Goal: Task Accomplishment & Management: Use online tool/utility

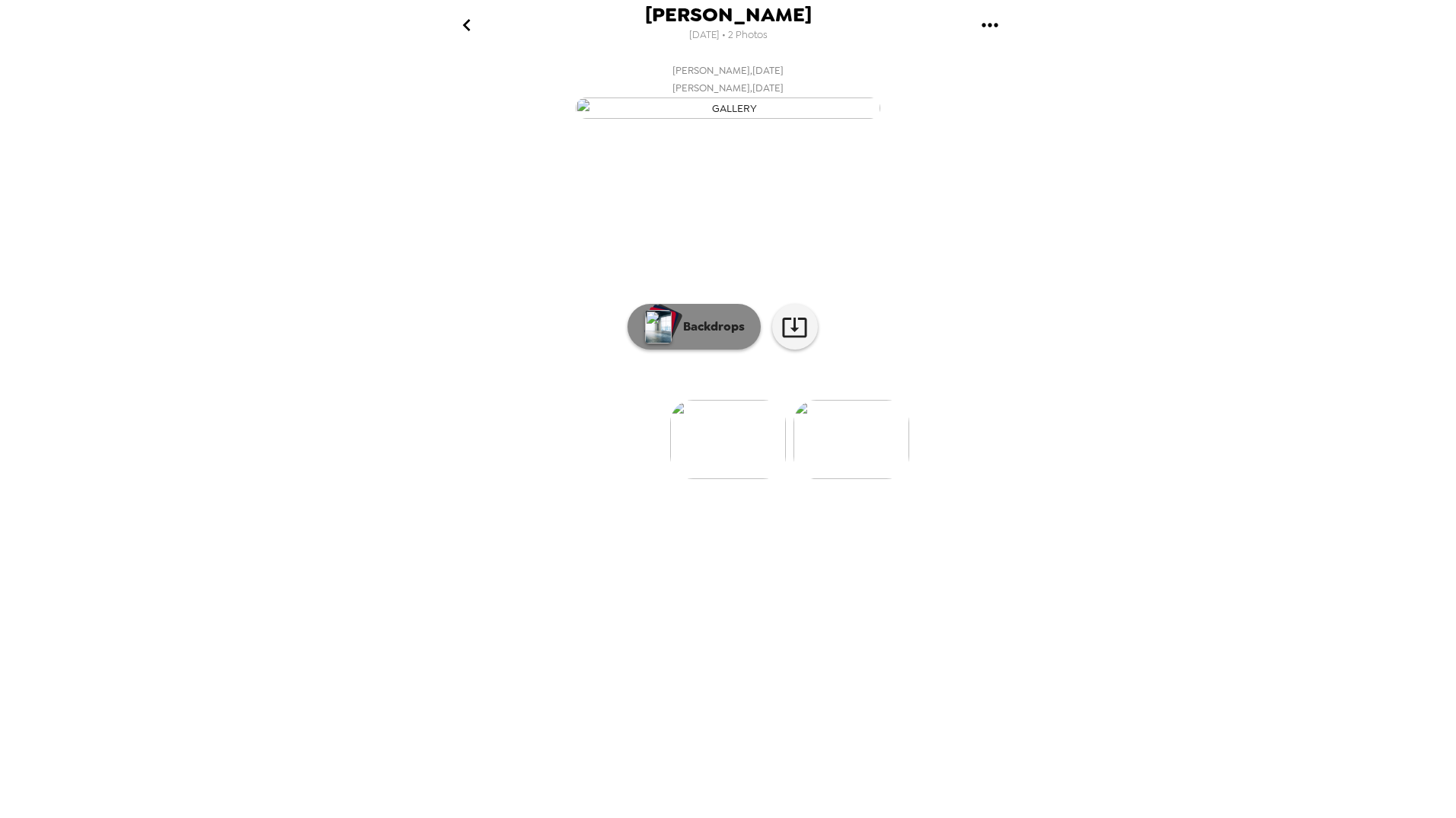
click at [691, 349] on button "Backdrops" at bounding box center [694, 326] width 133 height 45
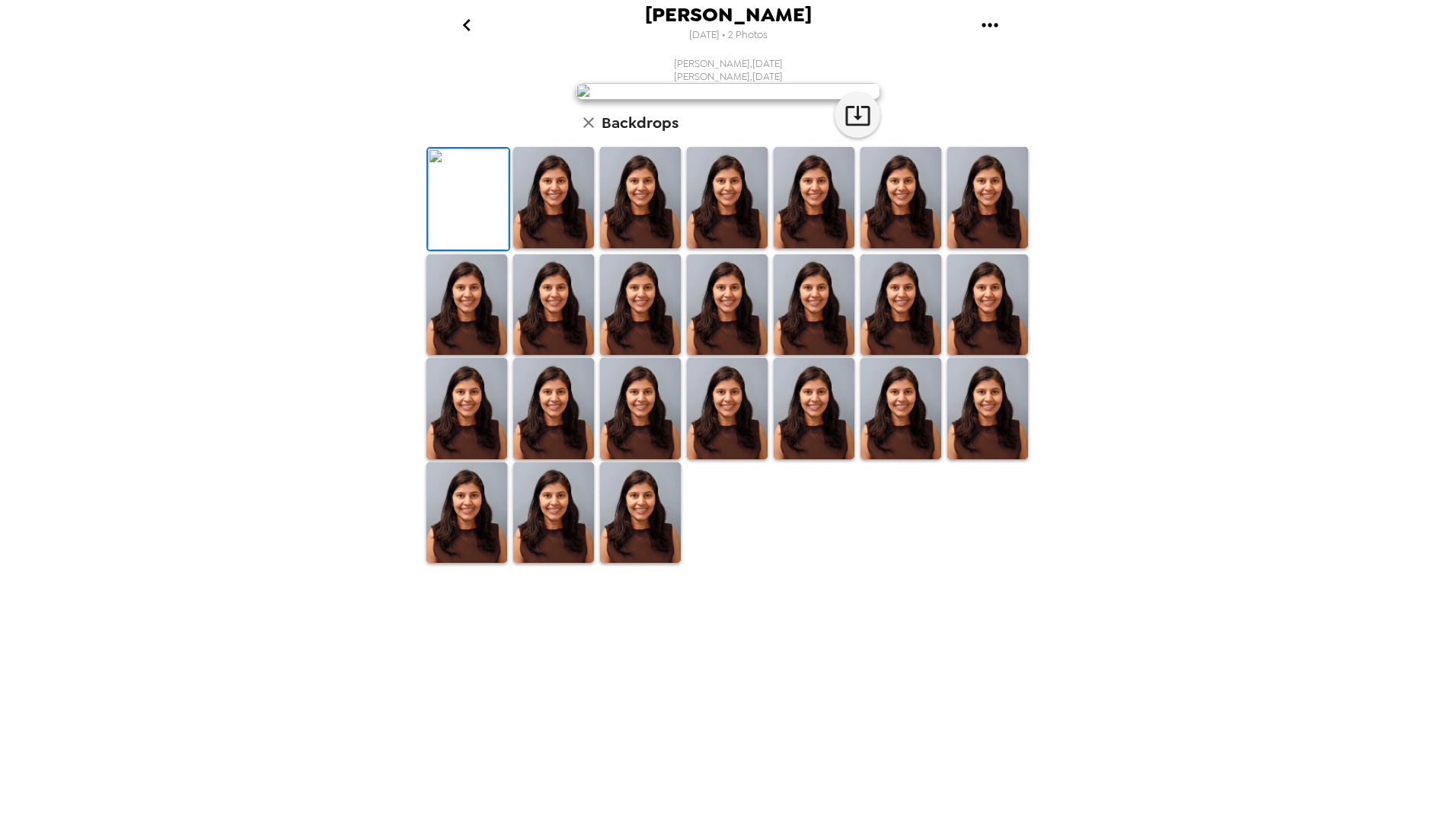
click at [551, 356] on img at bounding box center [553, 305] width 81 height 102
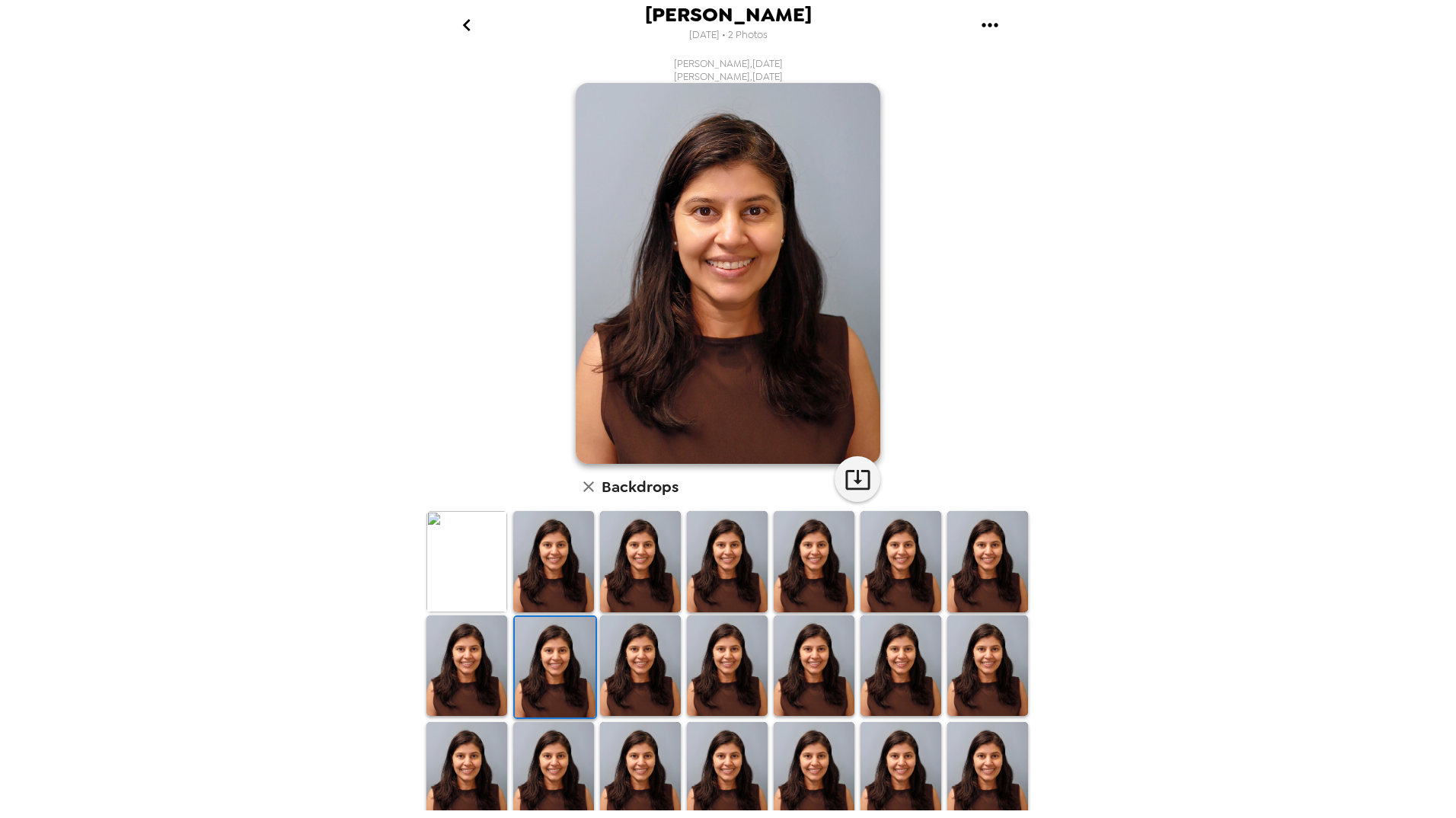
click at [730, 666] on img at bounding box center [727, 666] width 81 height 102
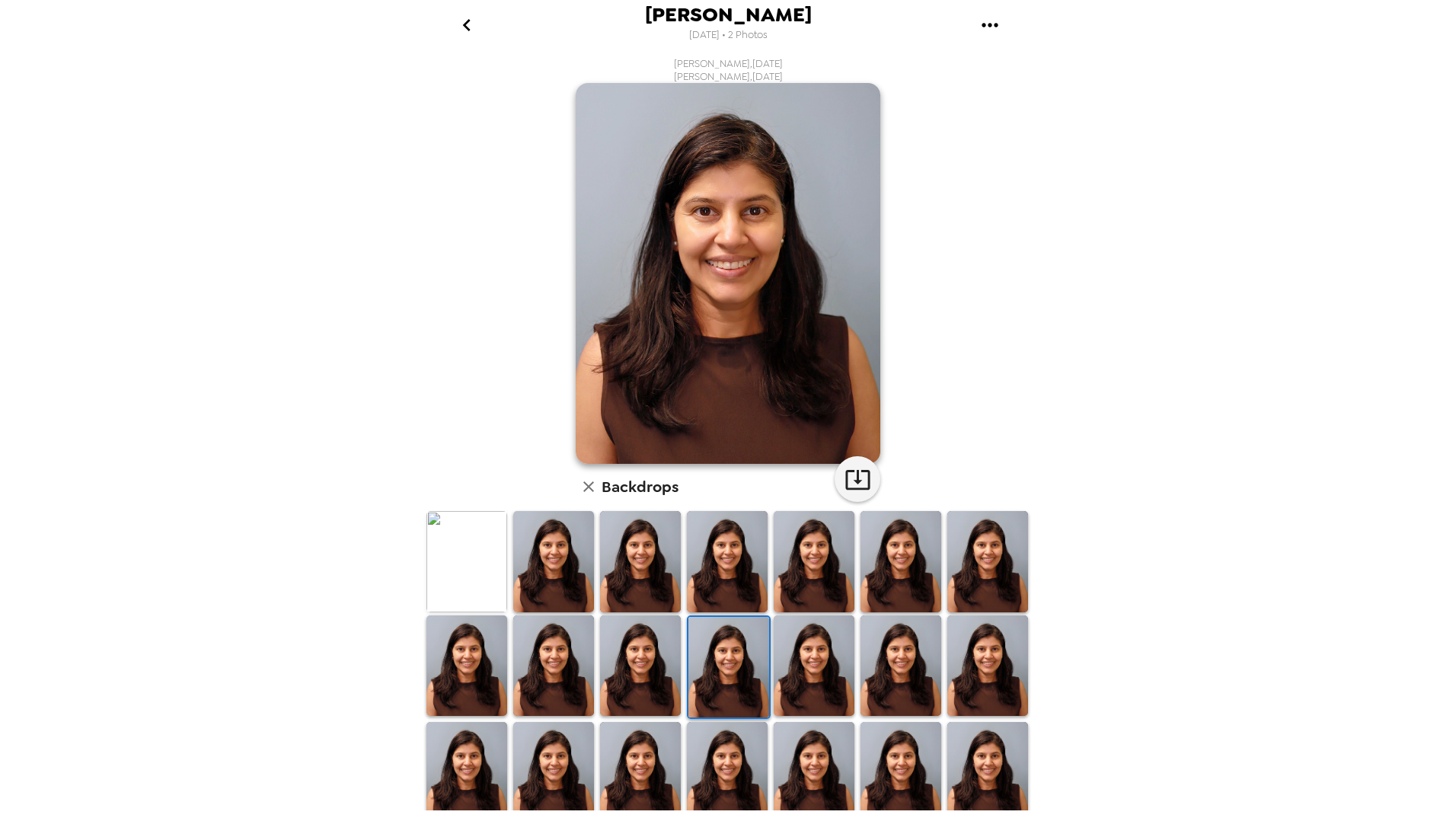
click at [543, 756] on img at bounding box center [553, 773] width 81 height 102
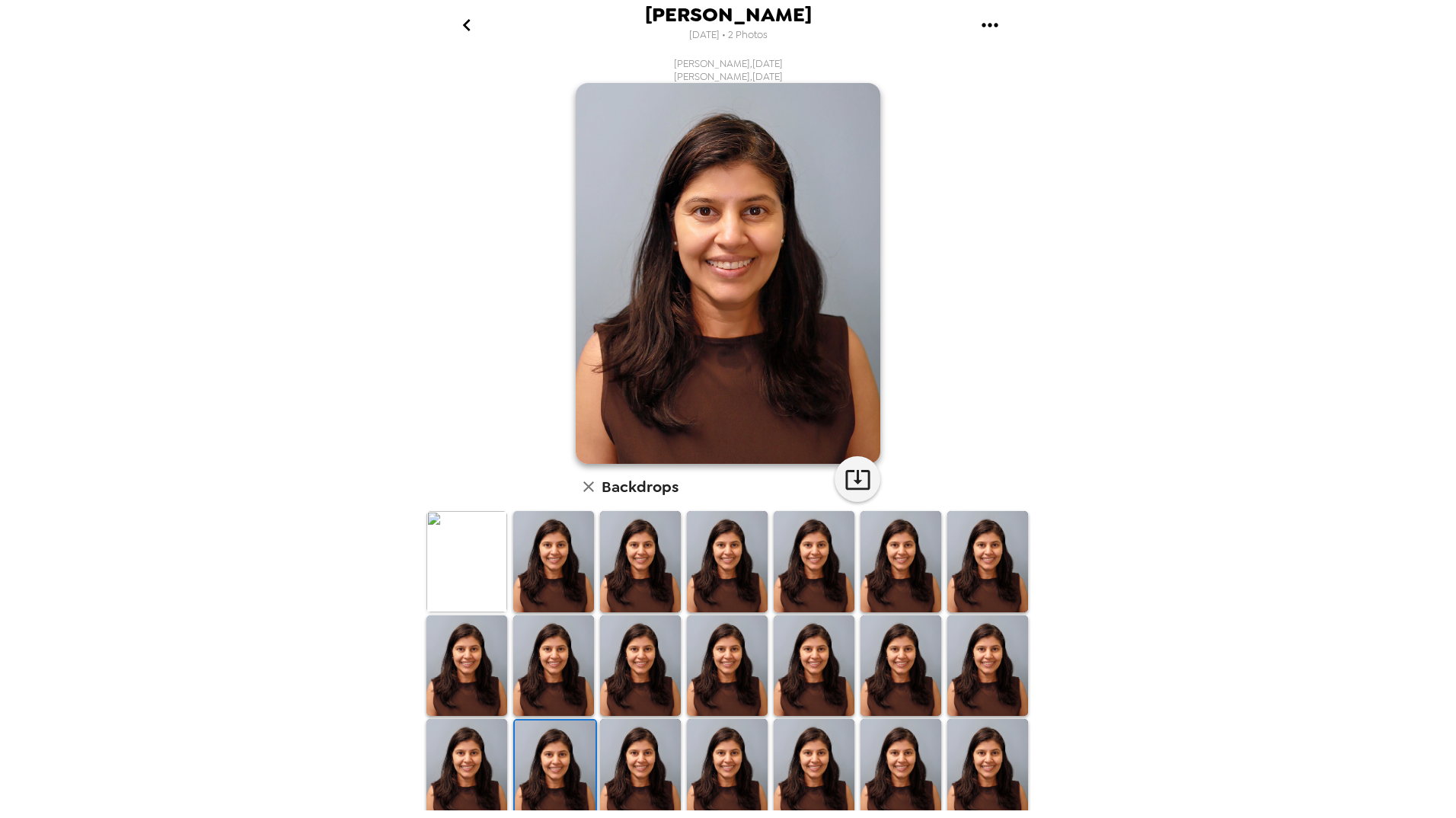
click at [452, 543] on img at bounding box center [466, 562] width 81 height 102
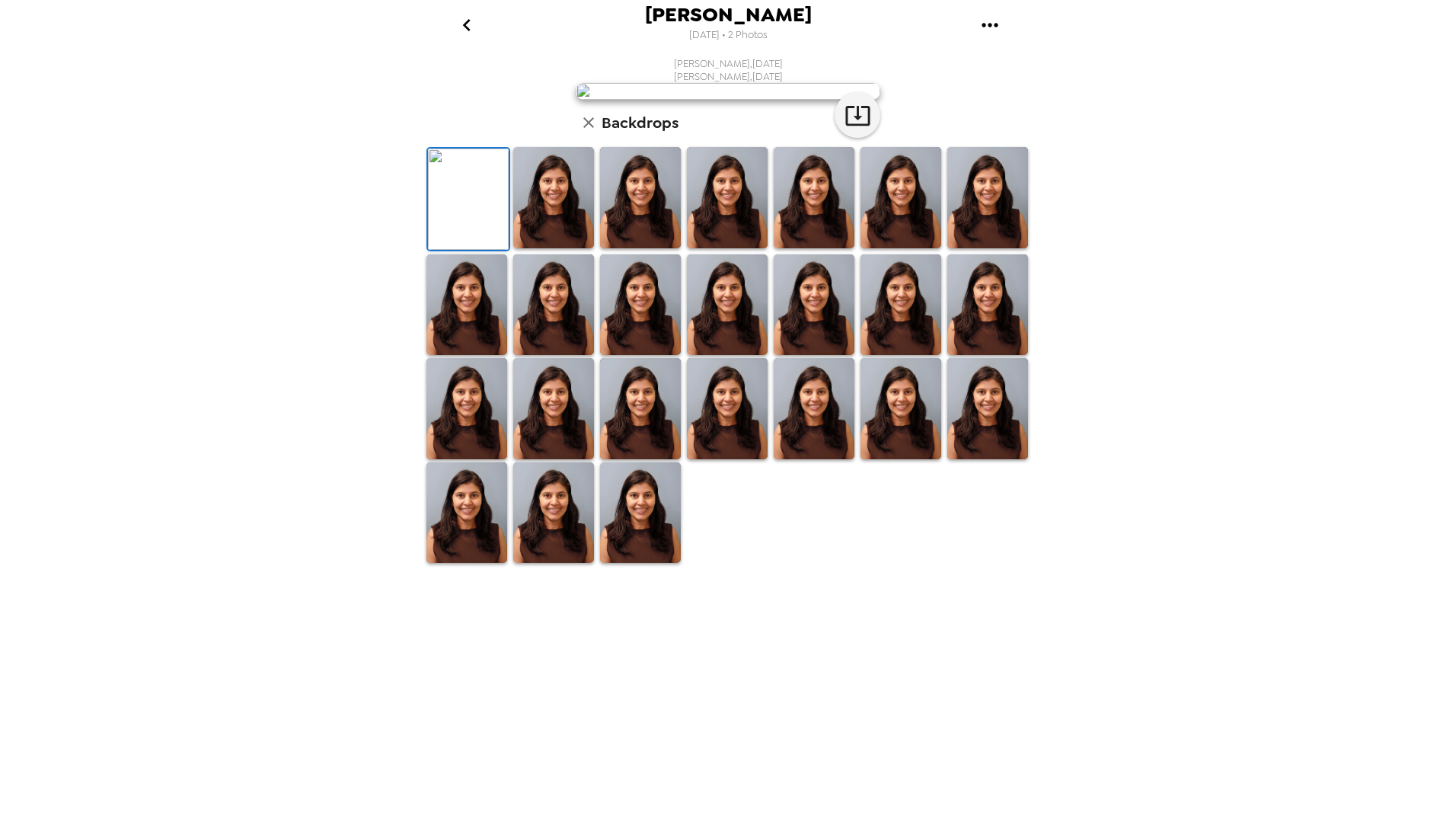
click at [806, 249] on img at bounding box center [814, 198] width 81 height 102
